Goal: Find specific page/section: Find specific page/section

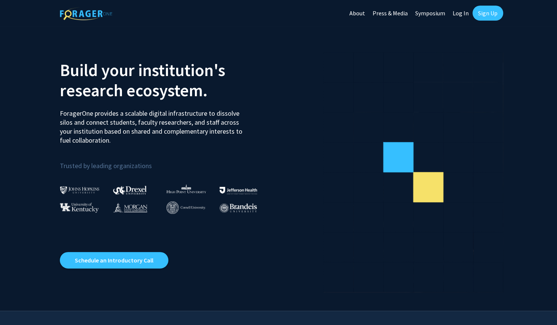
click at [463, 15] on link "Log In" at bounding box center [461, 13] width 24 height 26
select select
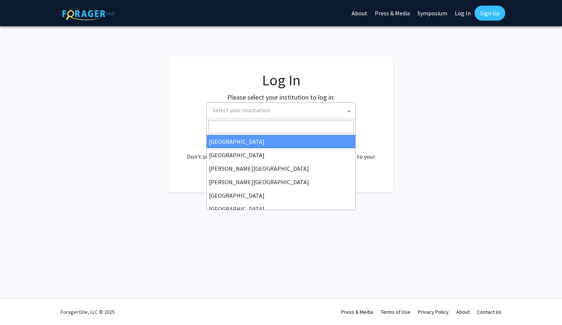
click at [299, 114] on span "Select your institution" at bounding box center [283, 109] width 146 height 15
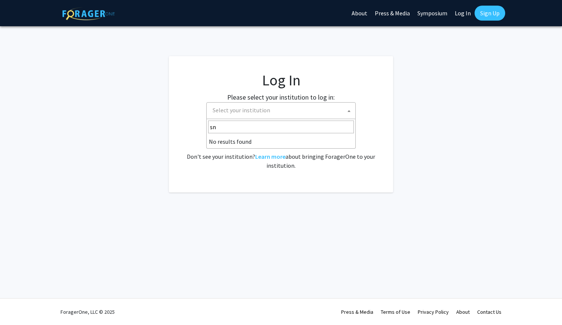
type input "s"
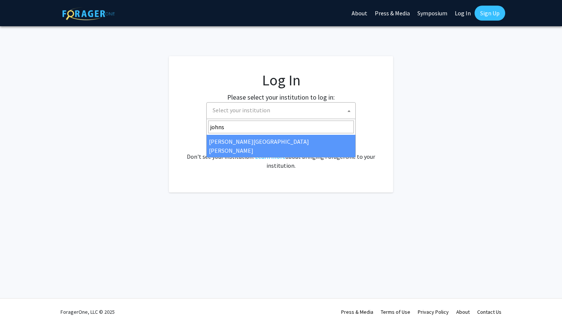
type input "johns"
select select "1"
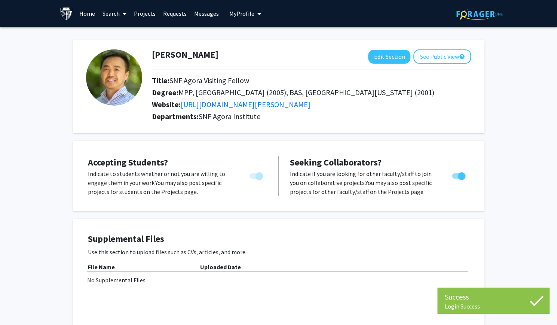
click at [203, 18] on link "Messages" at bounding box center [206, 13] width 32 height 26
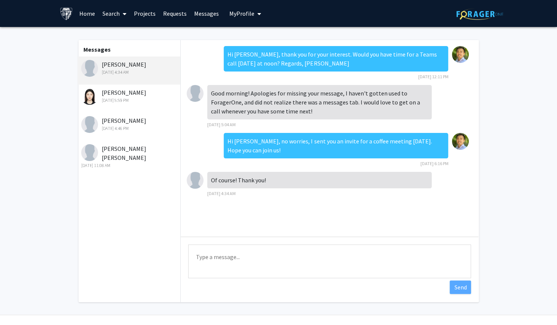
click at [202, 14] on link "Messages" at bounding box center [206, 13] width 32 height 26
click at [248, 15] on span "My Profile" at bounding box center [241, 13] width 25 height 7
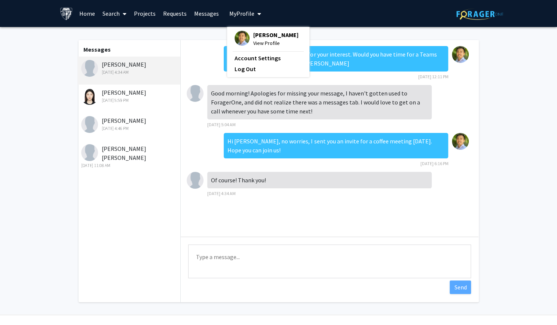
click at [253, 34] on span "[PERSON_NAME]" at bounding box center [275, 35] width 45 height 8
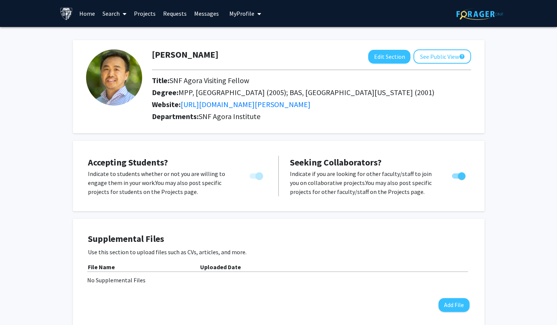
click at [439, 64] on div at bounding box center [311, 70] width 330 height 12
click at [437, 60] on button "See Public View help" at bounding box center [442, 56] width 58 height 14
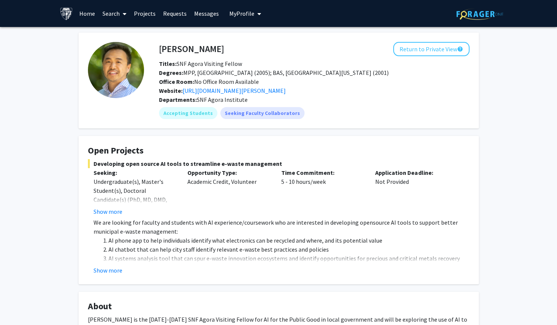
click at [501, 91] on div "[PERSON_NAME] Return to Private View help Titles: SNF Agora Visiting Fellow Deg…" at bounding box center [278, 292] width 557 height 530
click at [90, 11] on link "Home" at bounding box center [87, 13] width 23 height 26
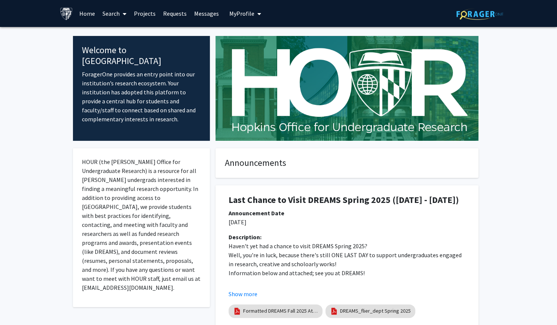
click at [144, 15] on link "Projects" at bounding box center [144, 13] width 29 height 26
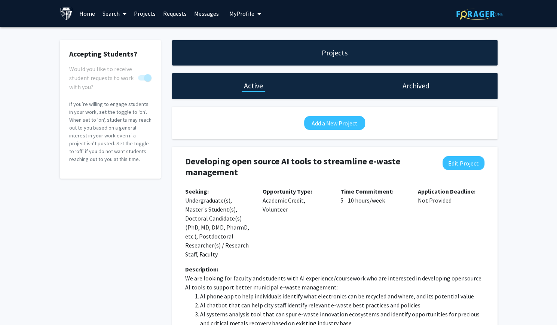
click at [168, 16] on link "Requests" at bounding box center [174, 13] width 31 height 26
